Goal: Register for event/course

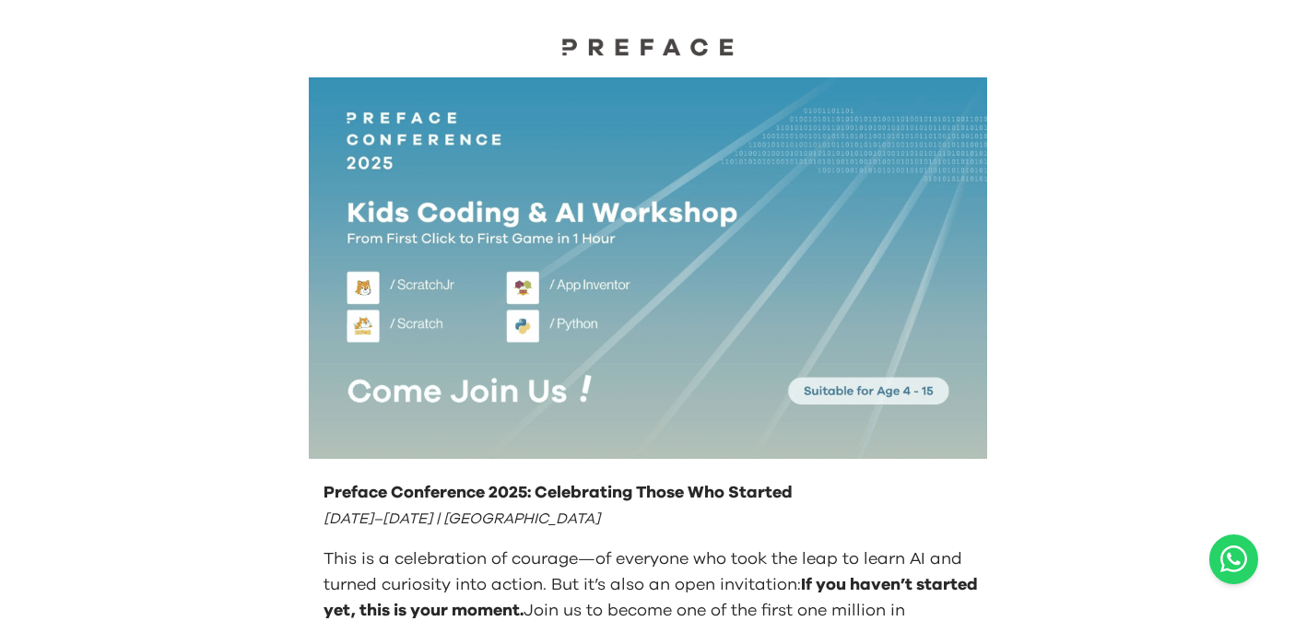
click at [723, 263] on img at bounding box center [648, 268] width 678 height 382
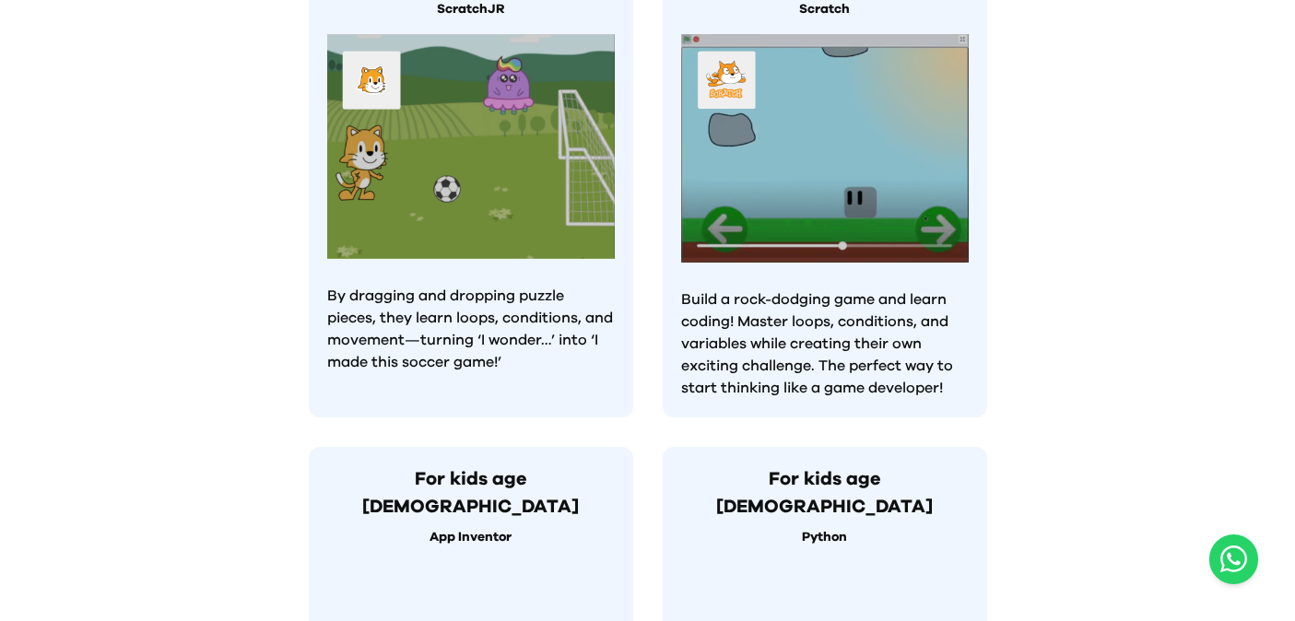
scroll to position [1180, 0]
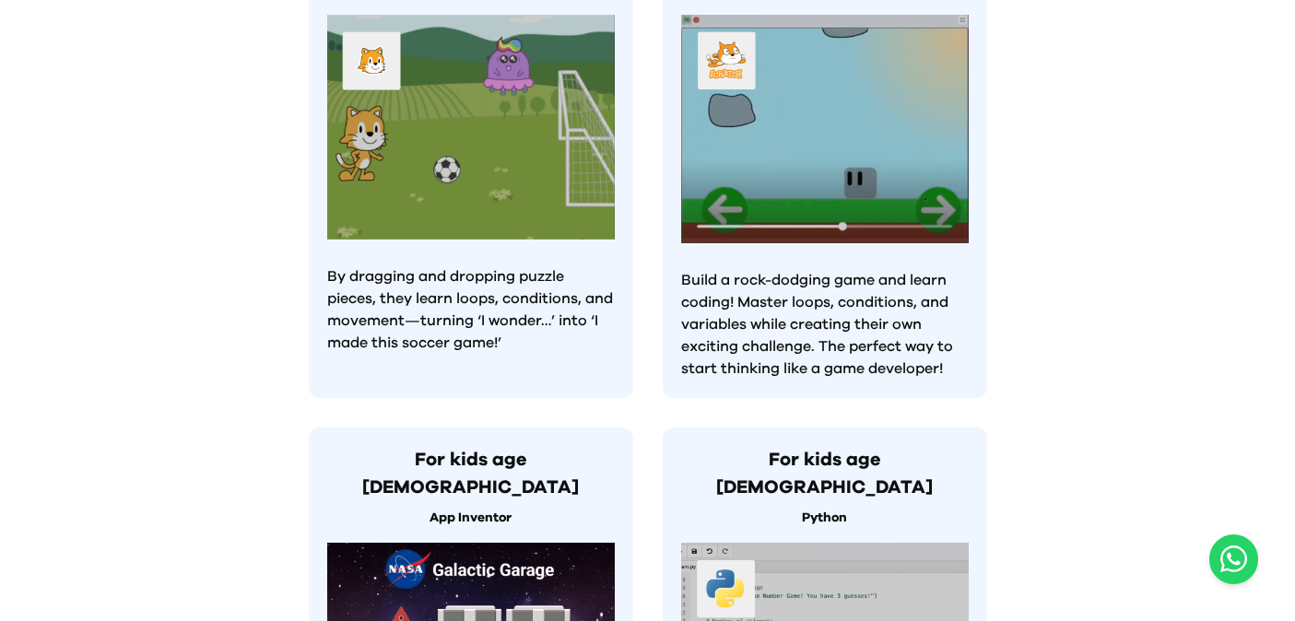
click at [223, 204] on div "Preface Conference 2025: Celebrating Those Who Started August 23–24 | Hong Kong…" at bounding box center [647, 137] width 1295 height 2634
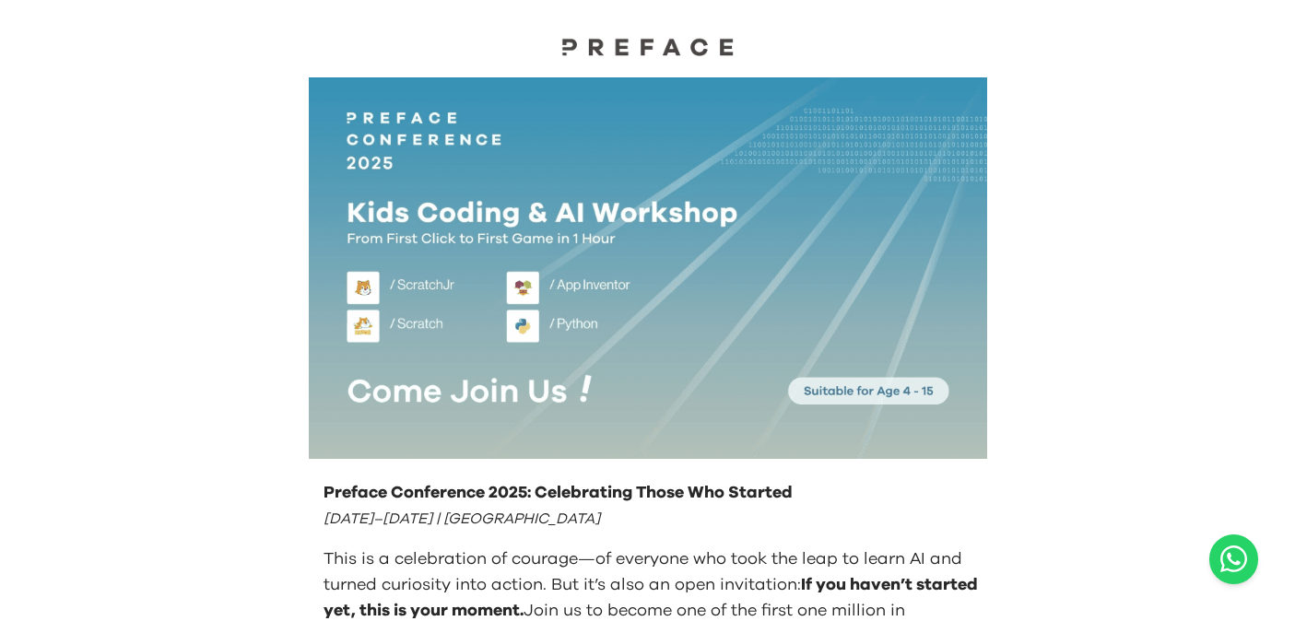
scroll to position [0, 0]
